Goal: Navigation & Orientation: Understand site structure

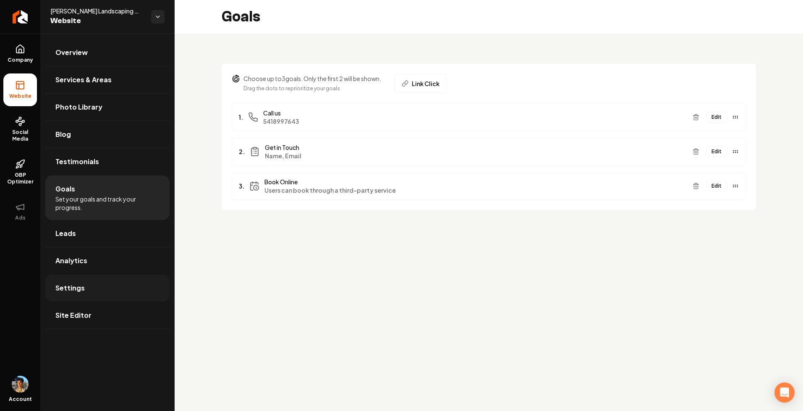
click at [103, 287] on link "Settings" at bounding box center [107, 288] width 124 height 27
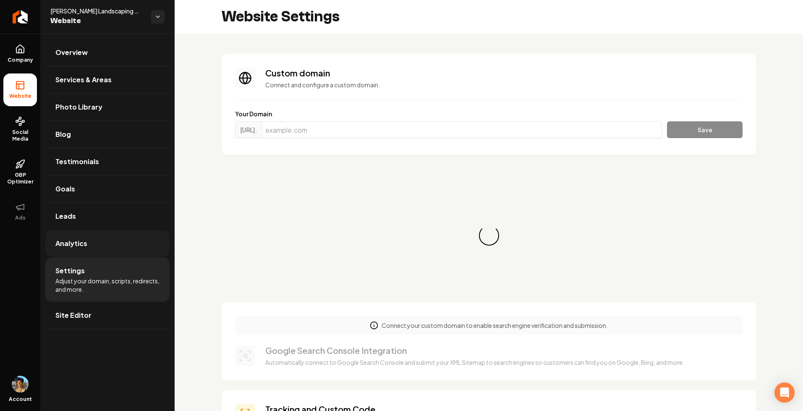
click at [115, 245] on link "Analytics" at bounding box center [107, 243] width 124 height 27
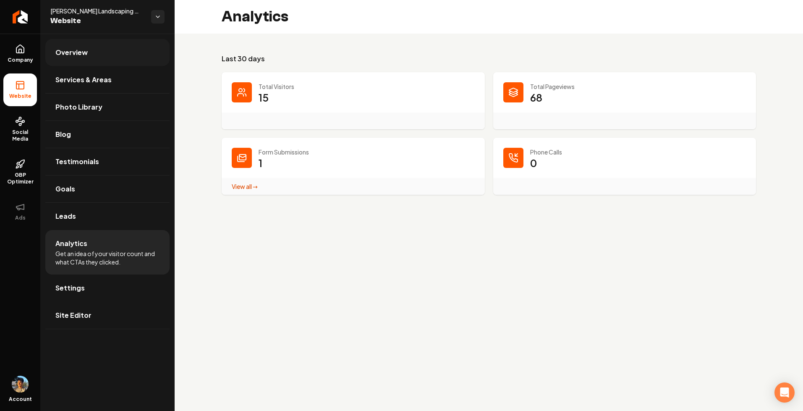
click at [118, 53] on link "Overview" at bounding box center [107, 52] width 124 height 27
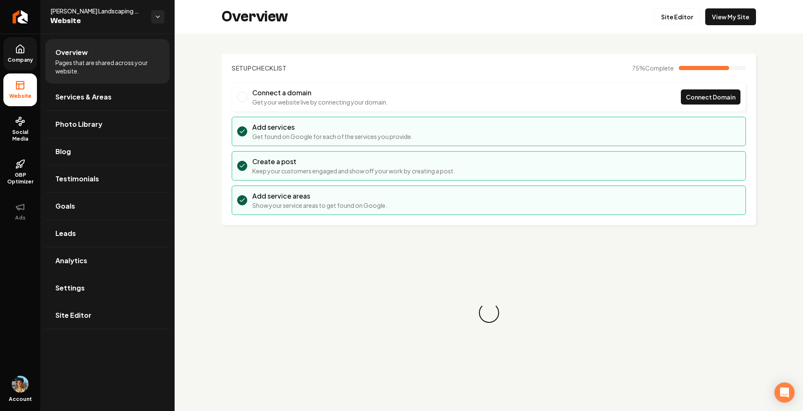
click at [26, 54] on link "Company" at bounding box center [20, 53] width 34 height 33
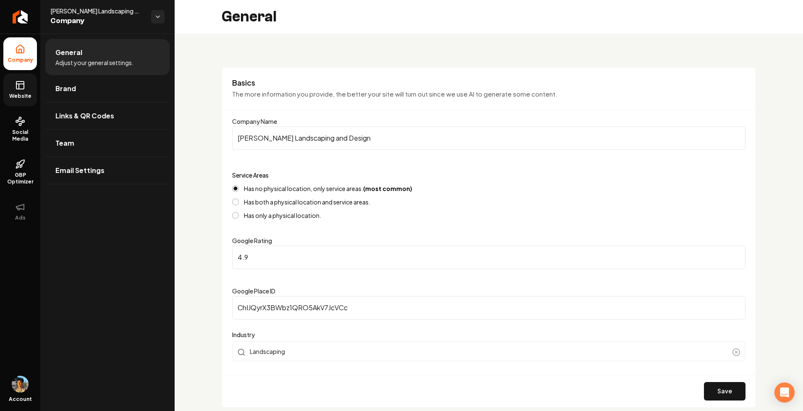
click at [17, 89] on icon at bounding box center [20, 85] width 10 height 10
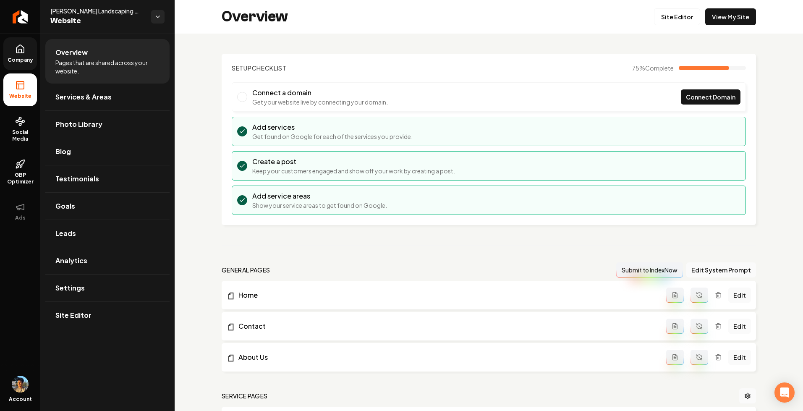
click at [16, 50] on icon at bounding box center [20, 49] width 8 height 8
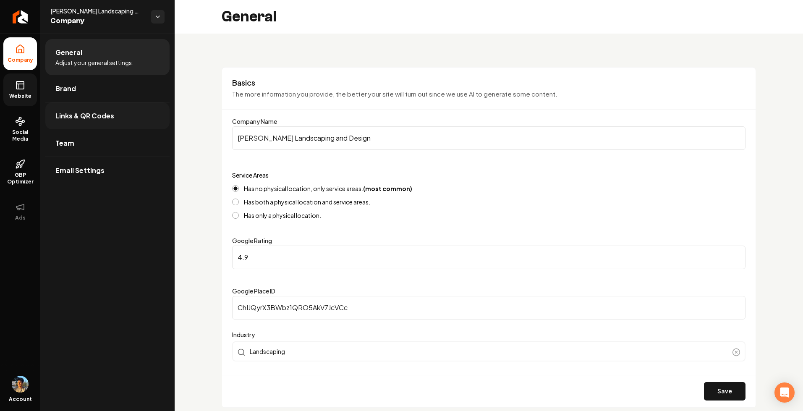
click at [85, 113] on span "Links & QR Codes" at bounding box center [84, 116] width 59 height 10
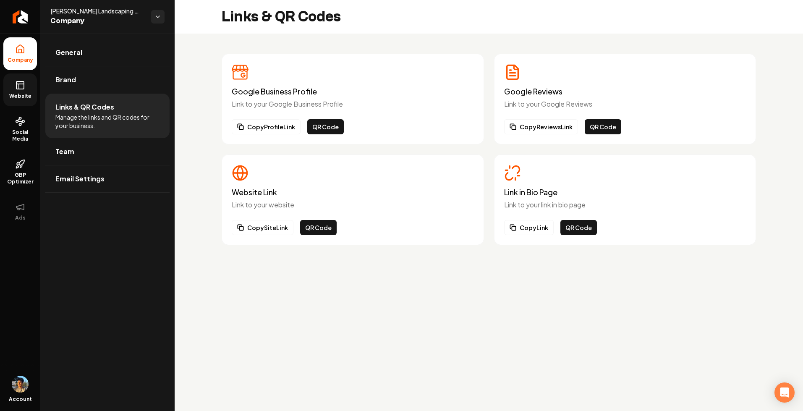
click at [25, 79] on link "Website" at bounding box center [20, 89] width 34 height 33
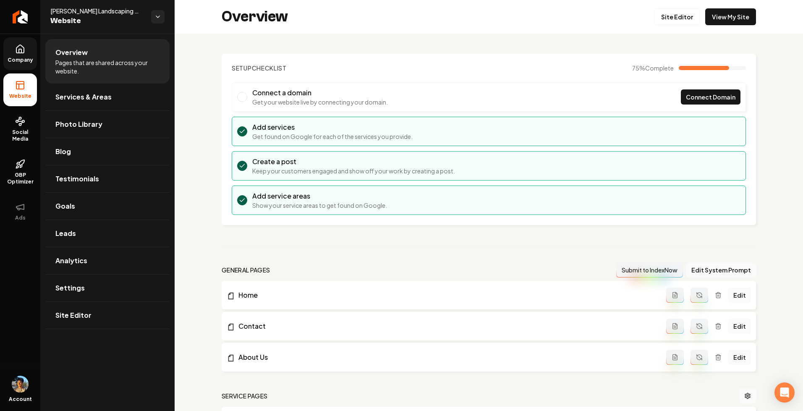
click at [11, 51] on link "Company" at bounding box center [20, 53] width 34 height 33
